Goal: Contribute content: Contribute content

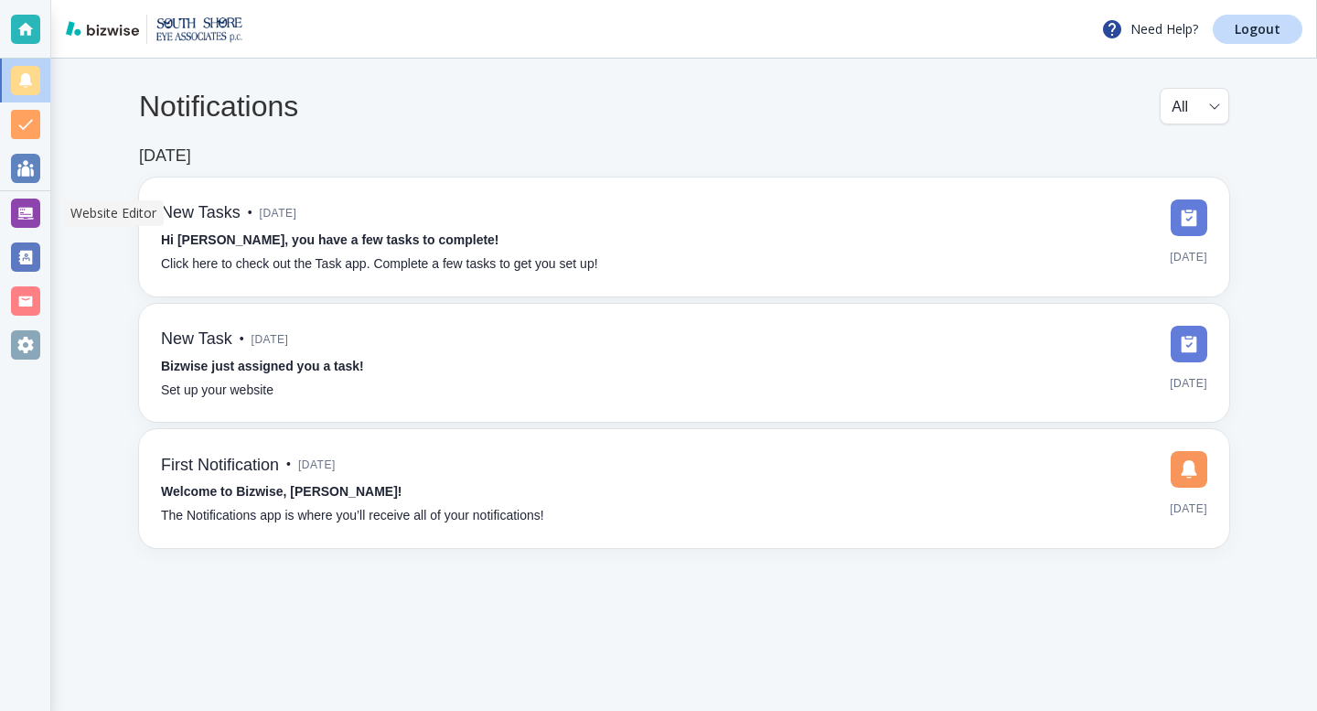
click at [27, 217] on div at bounding box center [25, 213] width 29 height 29
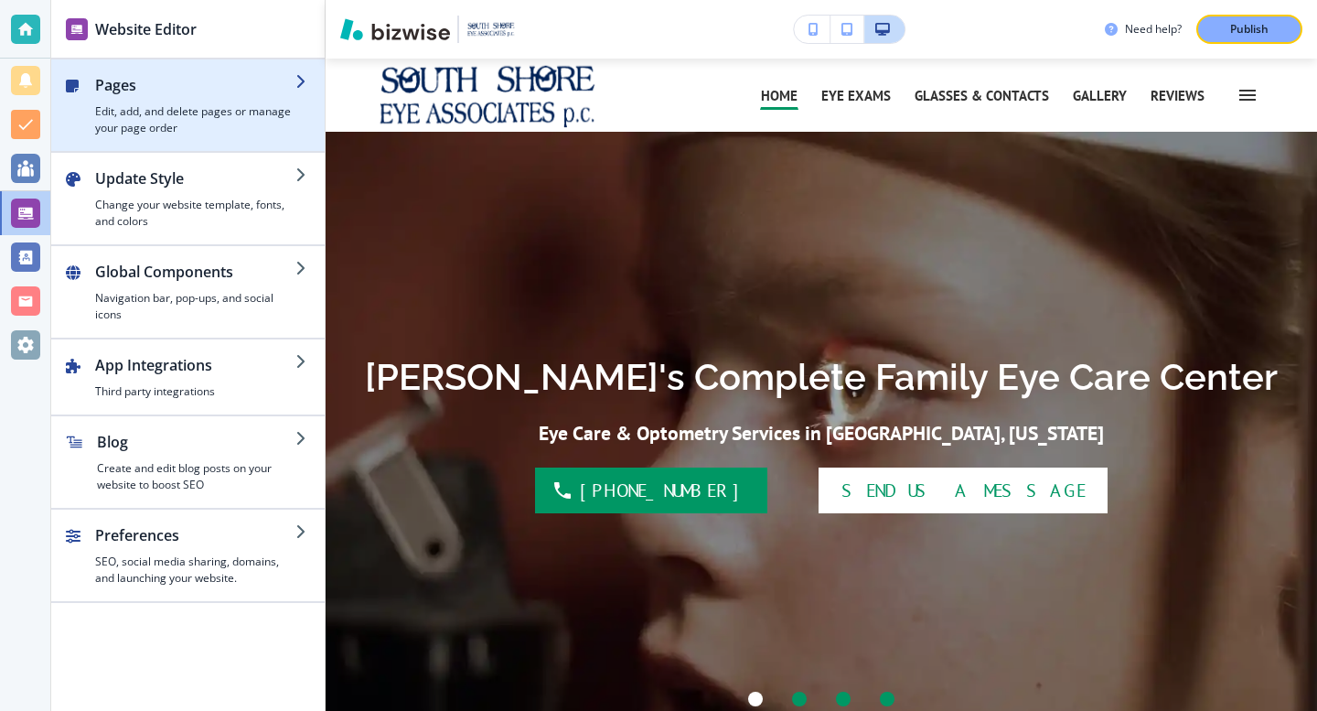
click at [281, 88] on h2 "Pages" at bounding box center [195, 85] width 200 height 22
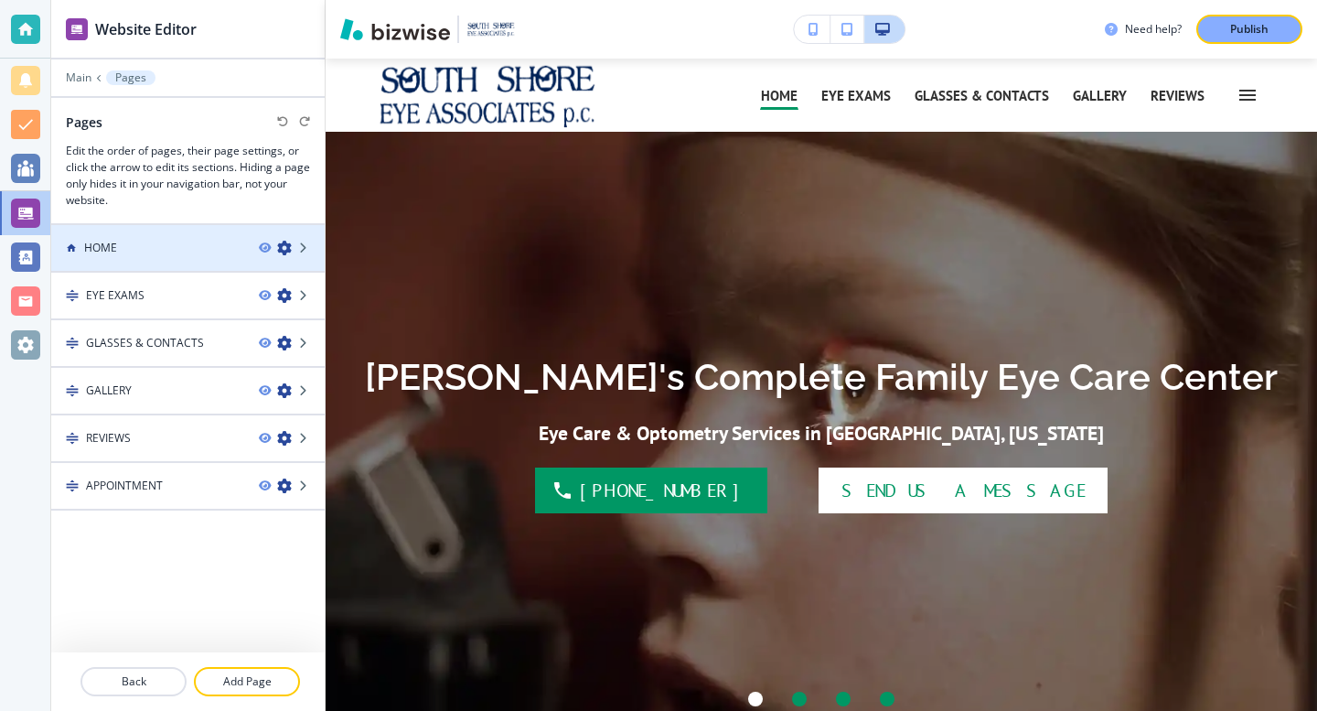
click at [199, 247] on div "HOME" at bounding box center [147, 248] width 193 height 16
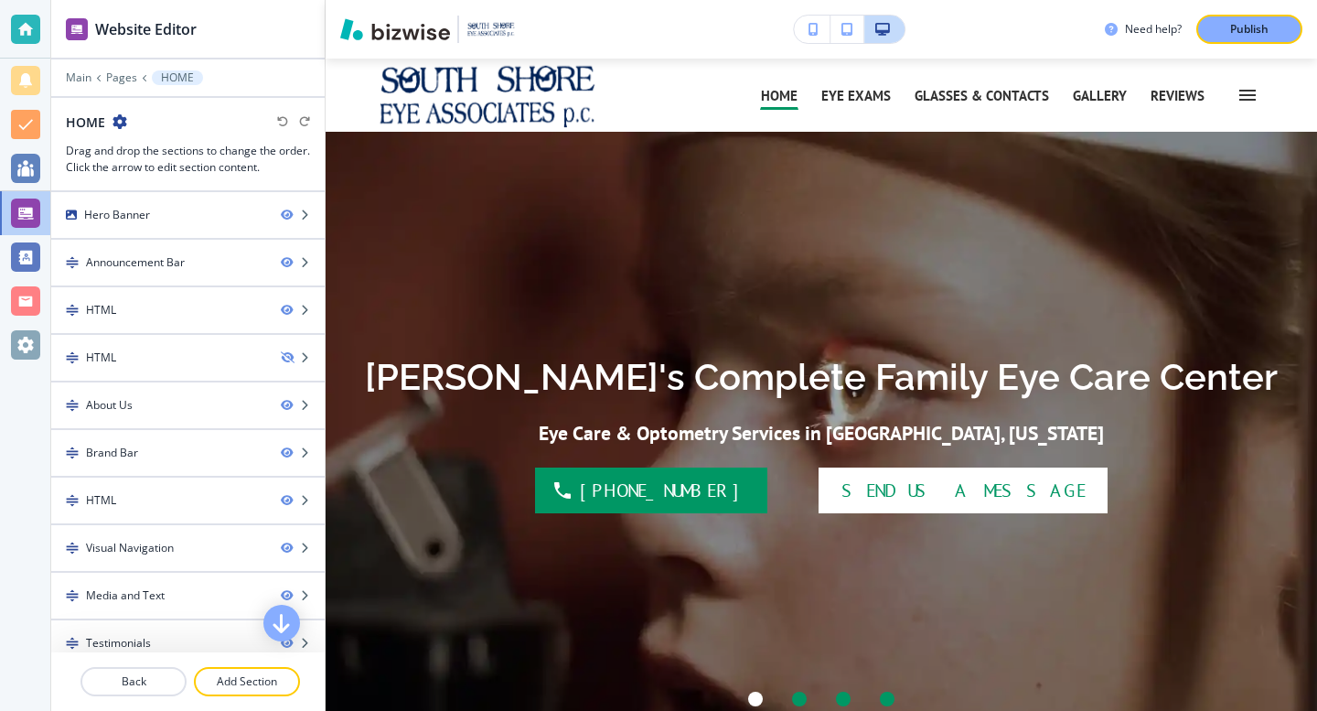
click at [193, 265] on div "Announcement Bar" at bounding box center [158, 262] width 215 height 16
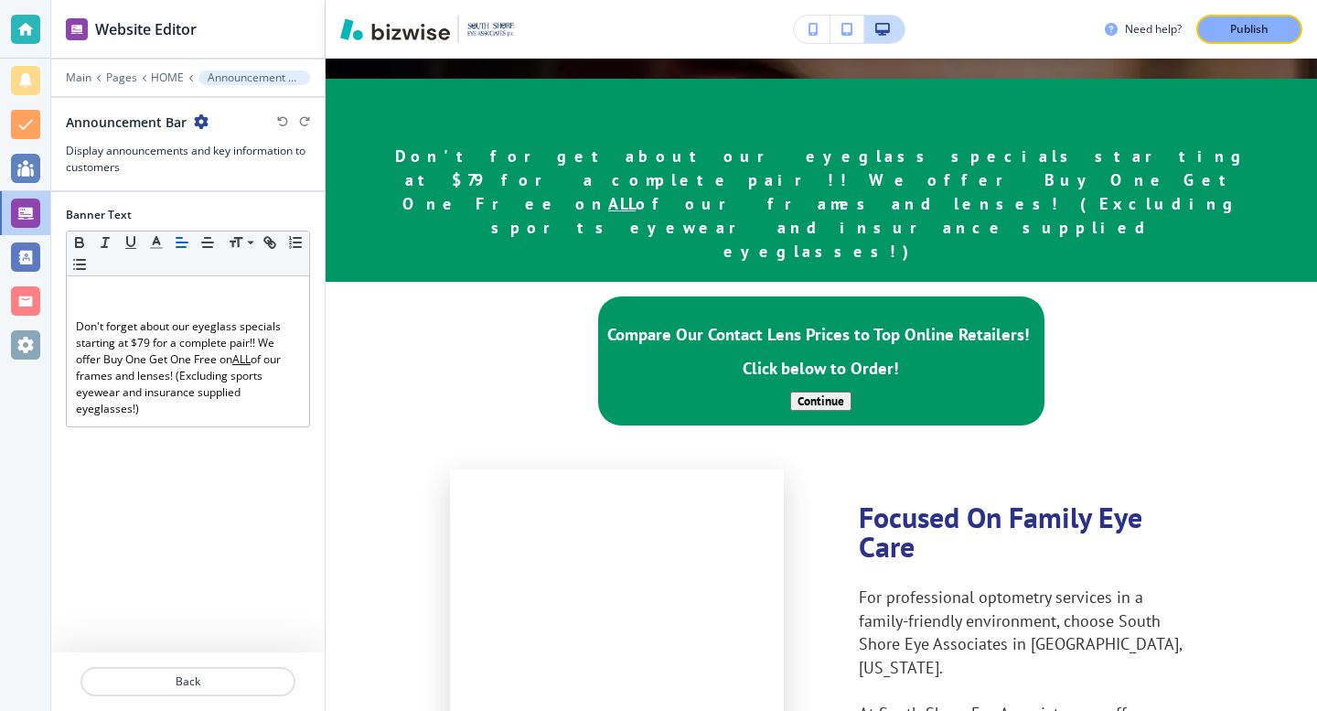
scroll to position [677, 0]
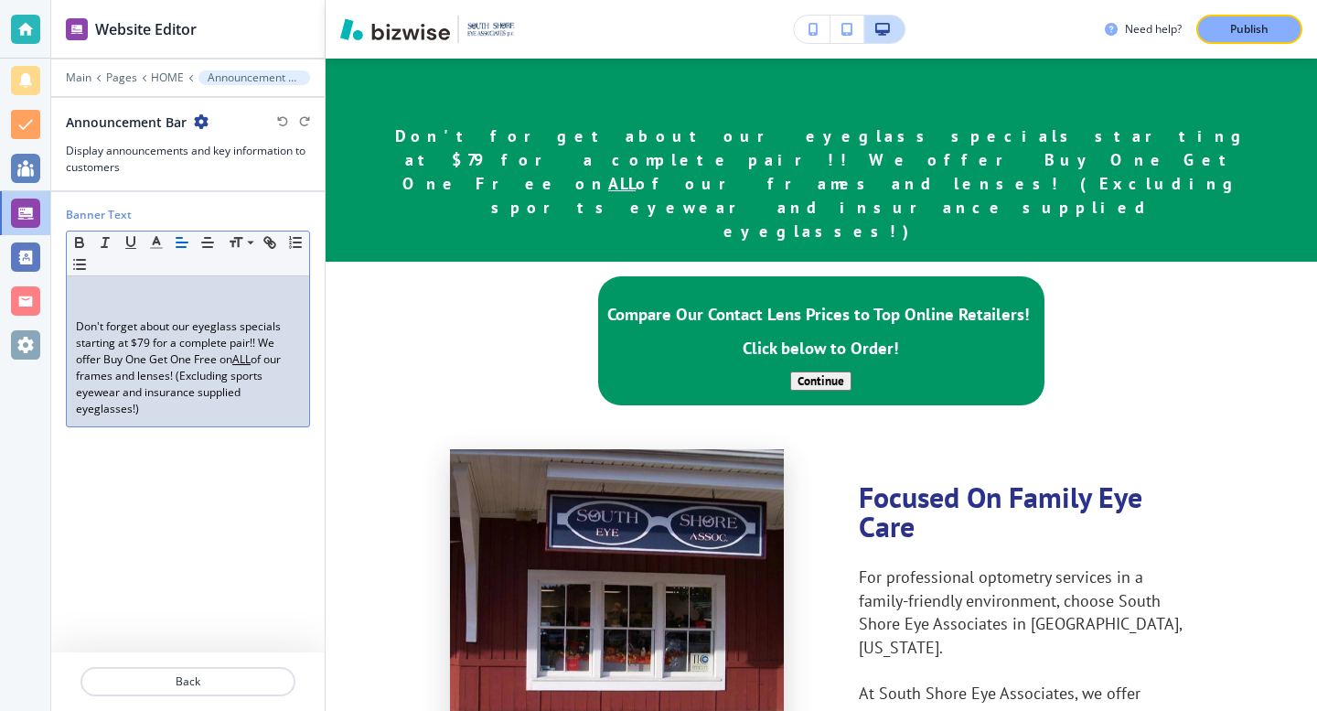
drag, startPoint x: 74, startPoint y: 326, endPoint x: 147, endPoint y: 414, distance: 115.0
click at [147, 414] on div "Don't forget about our eyeglass specials starting at $79 for a complete pair!! …" at bounding box center [188, 351] width 242 height 150
copy p "Don't forget about our eyeglass specials starting at $79 for a complete pair!! …"
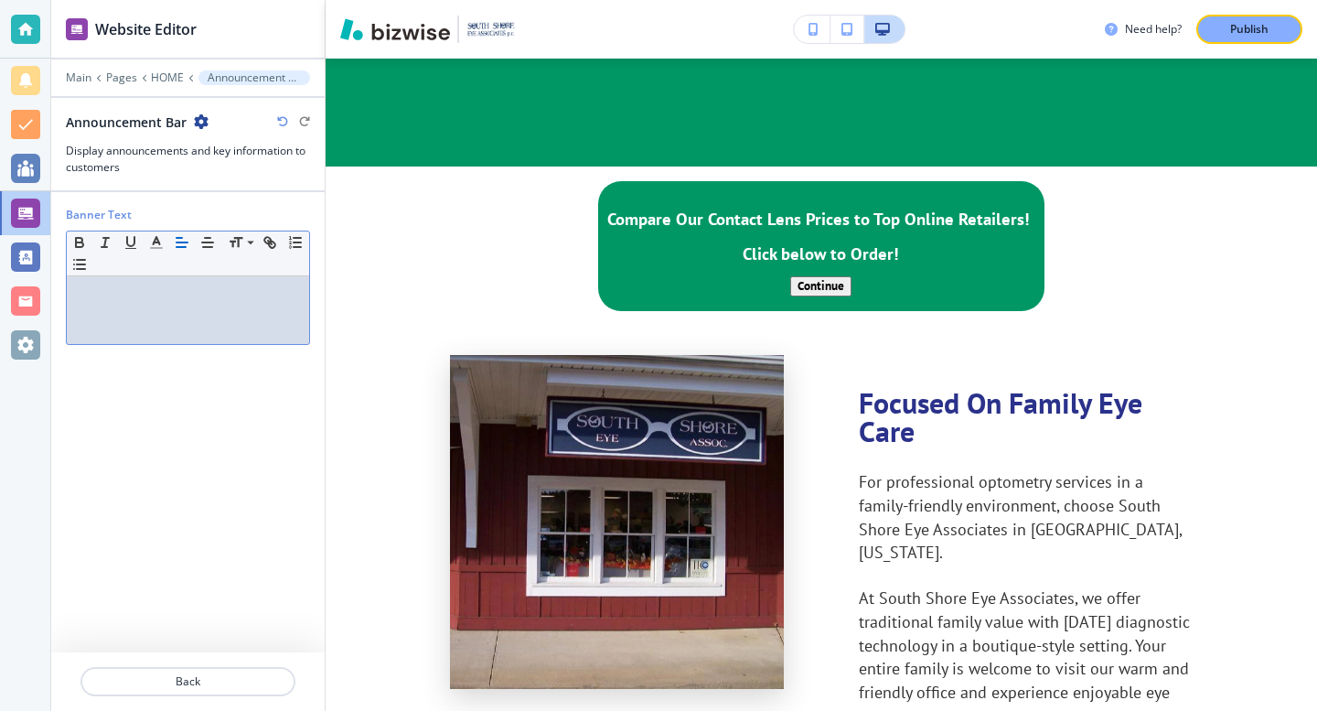
click at [184, 285] on p at bounding box center [188, 293] width 224 height 16
click at [204, 243] on icon "button" at bounding box center [207, 242] width 16 height 16
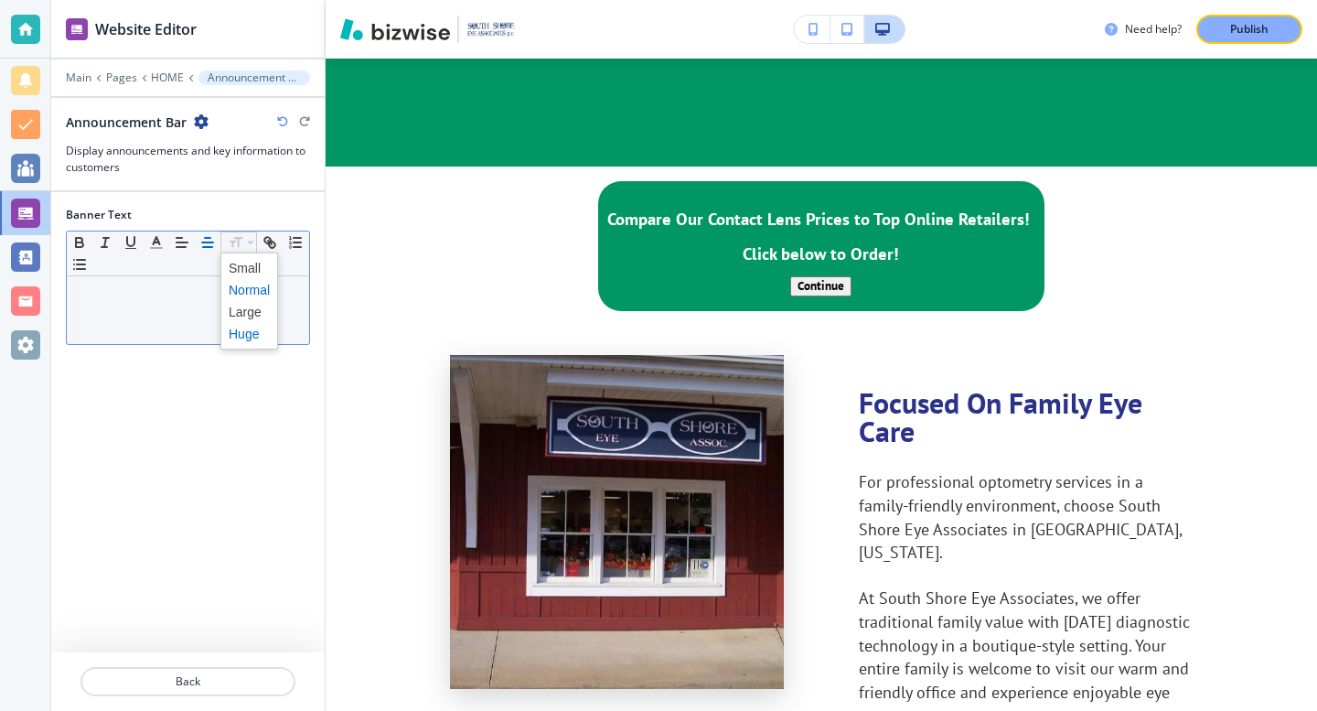
click at [234, 337] on span at bounding box center [249, 334] width 41 height 22
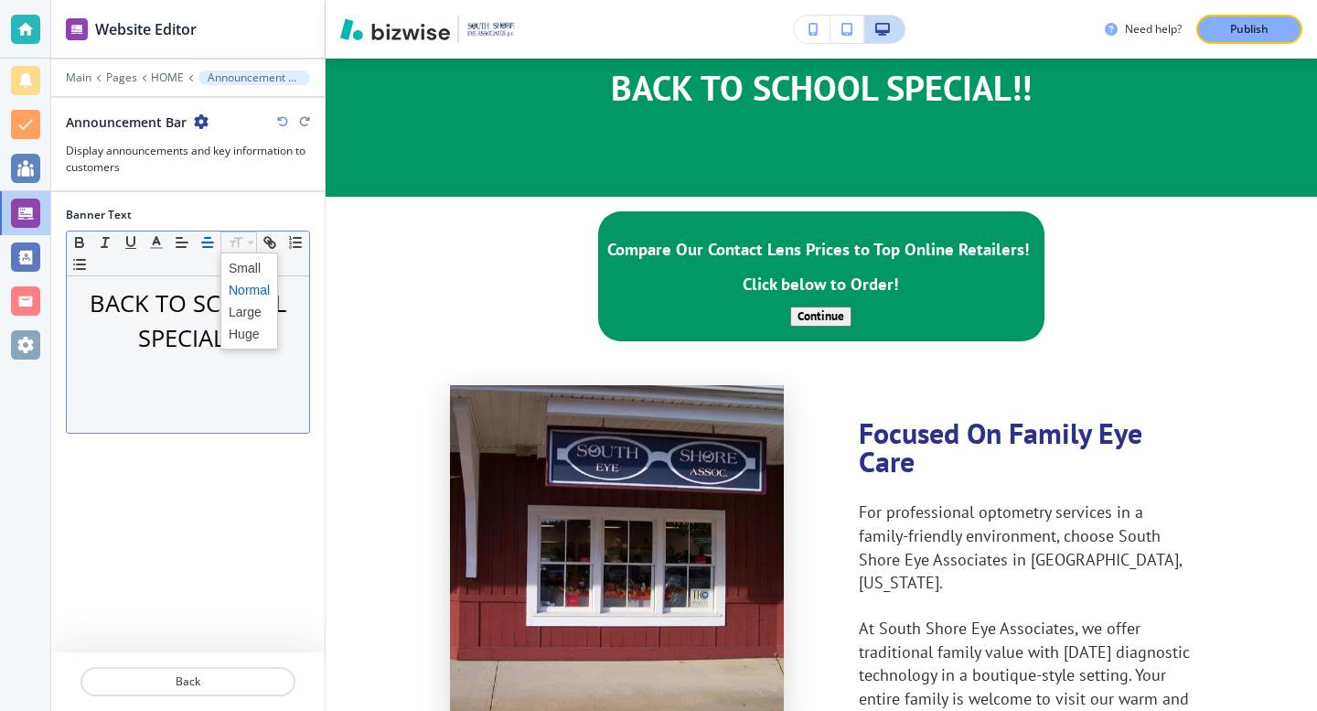
click at [247, 290] on span at bounding box center [249, 290] width 41 height 22
click at [244, 307] on span at bounding box center [249, 312] width 41 height 22
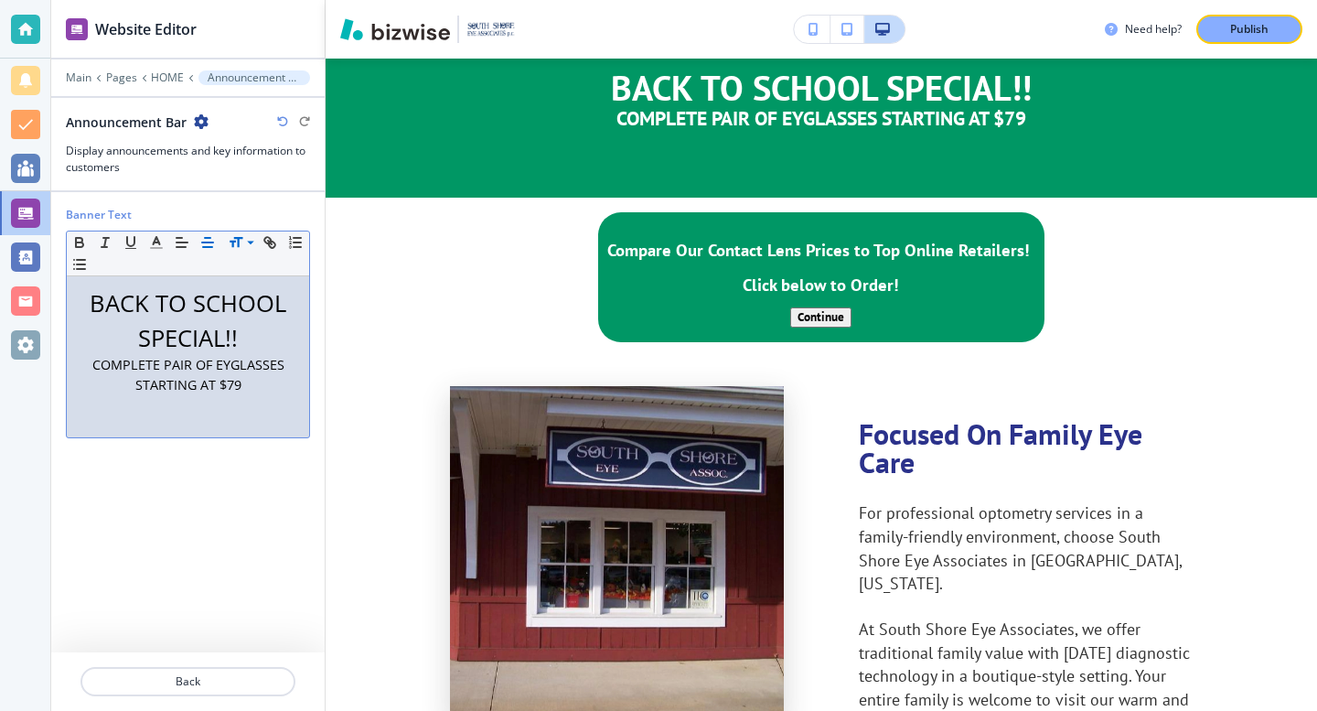
click at [287, 365] on p "COMPLETE PAIR OF EYGLASSES STARTING AT $79" at bounding box center [188, 374] width 224 height 39
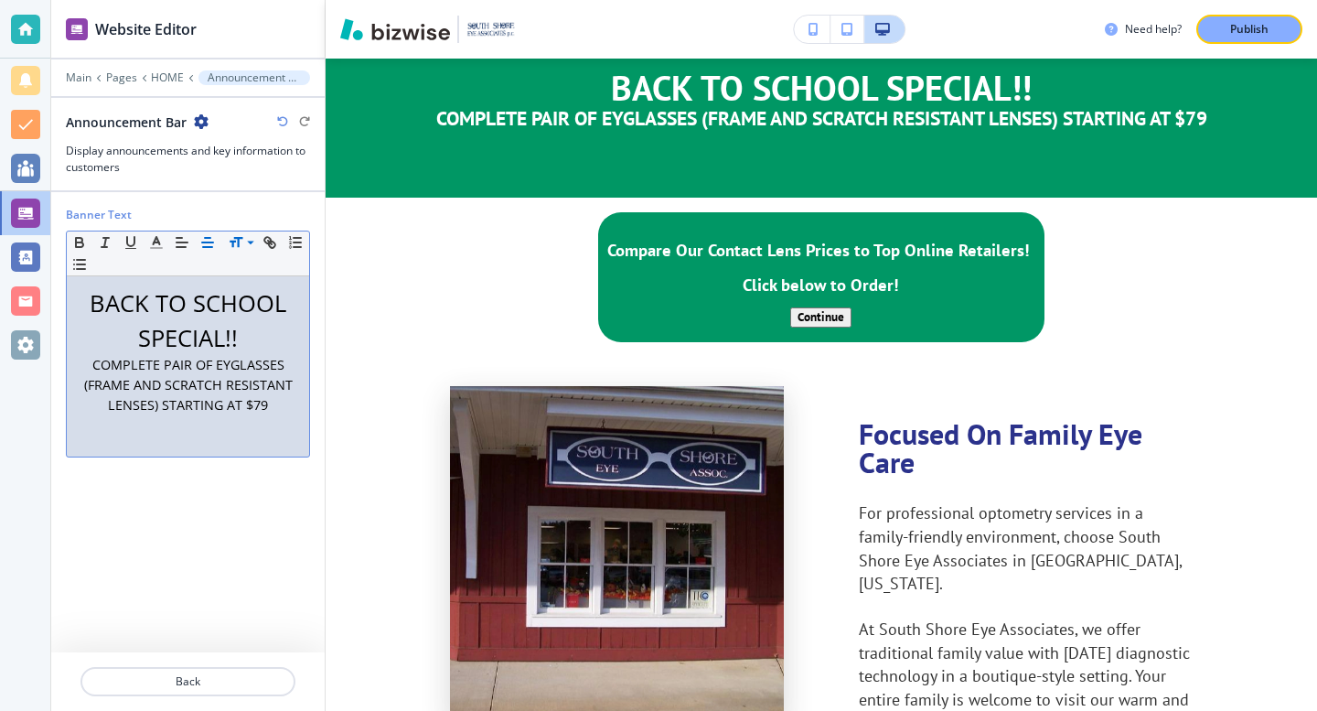
click at [292, 402] on p "COMPLETE PAIR OF EYGLASSES (FRAME AND SCRATCH RESISTANT LENSES) STARTING AT $79" at bounding box center [188, 384] width 224 height 59
click at [242, 339] on p "BACK TO SCHOOL SPECIAL!!" at bounding box center [188, 320] width 224 height 70
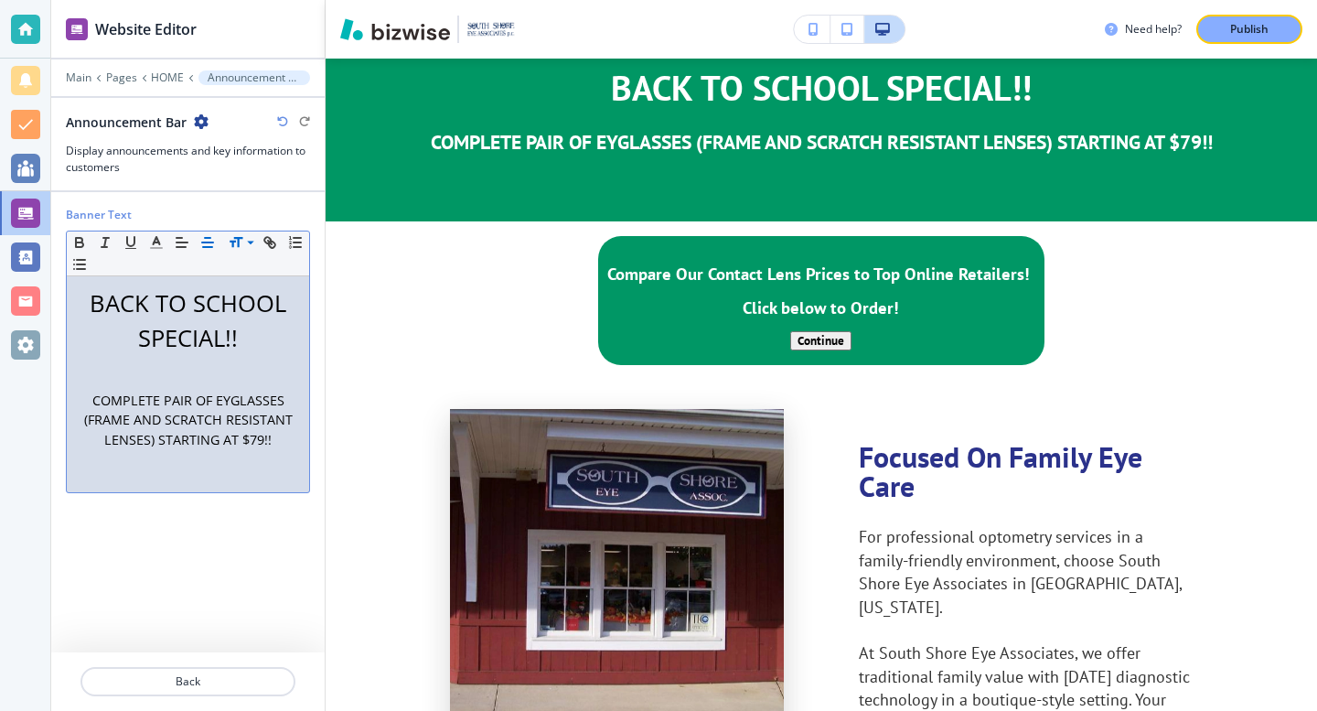
click at [181, 457] on p at bounding box center [188, 458] width 224 height 16
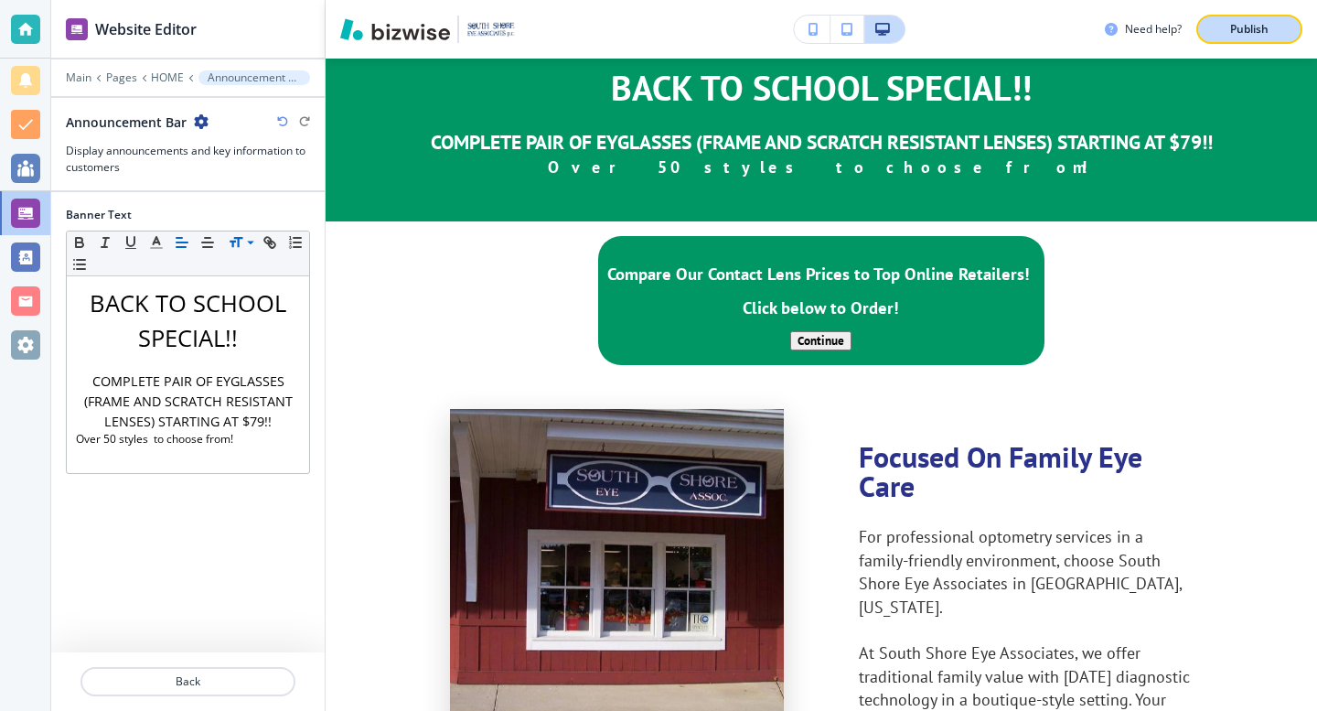
click at [1253, 28] on p "Publish" at bounding box center [1249, 29] width 38 height 16
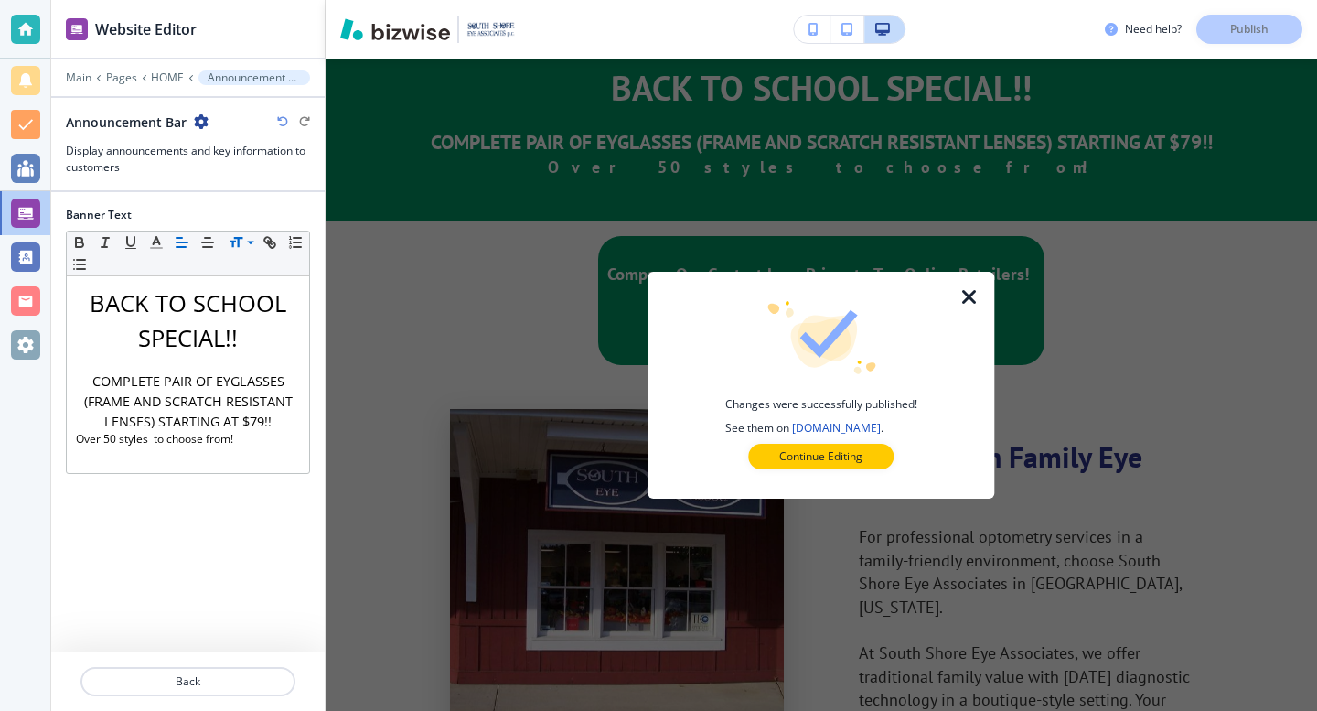
click at [972, 296] on icon "button" at bounding box center [970, 297] width 22 height 22
